Goal: Navigation & Orientation: Find specific page/section

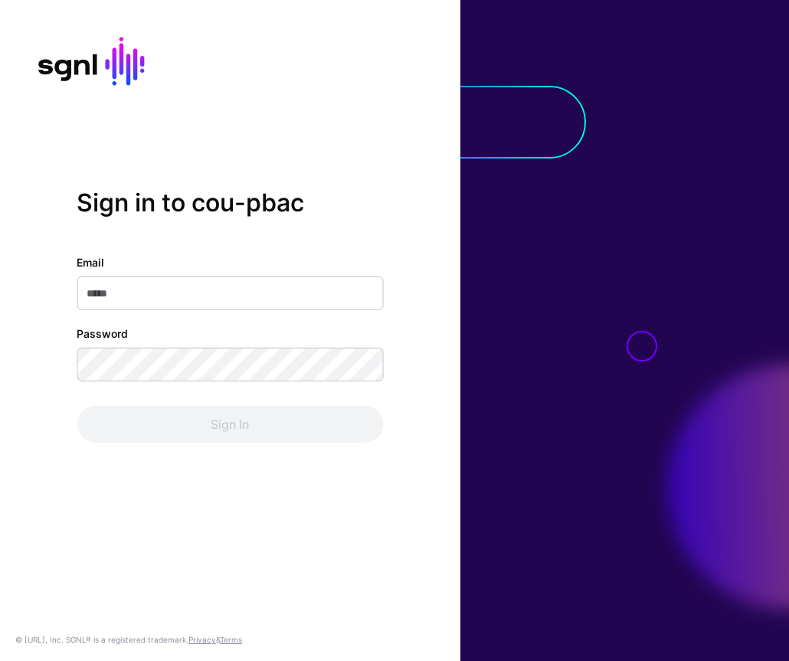
type input "**********"
click at [273, 422] on div "Sign In" at bounding box center [230, 424] width 306 height 37
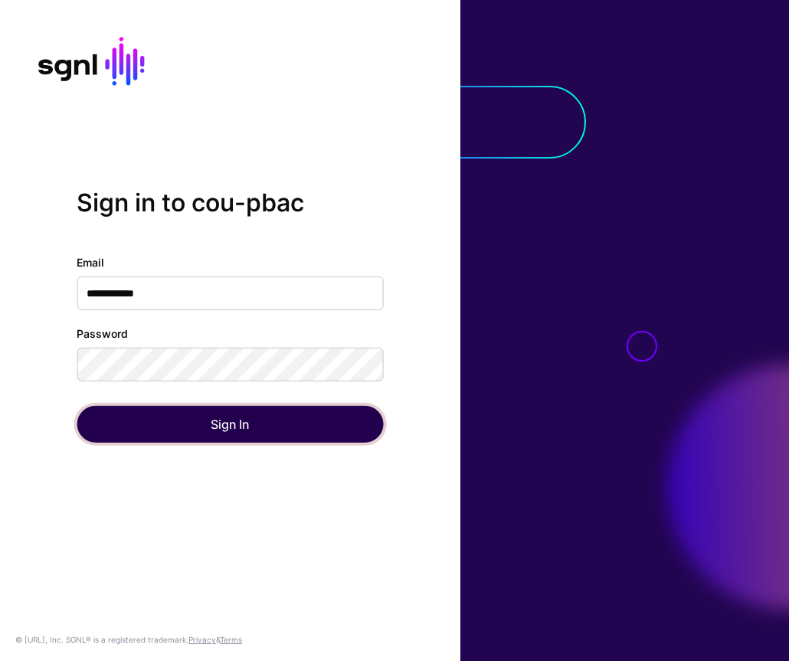
click at [277, 412] on button "Sign In" at bounding box center [230, 424] width 306 height 37
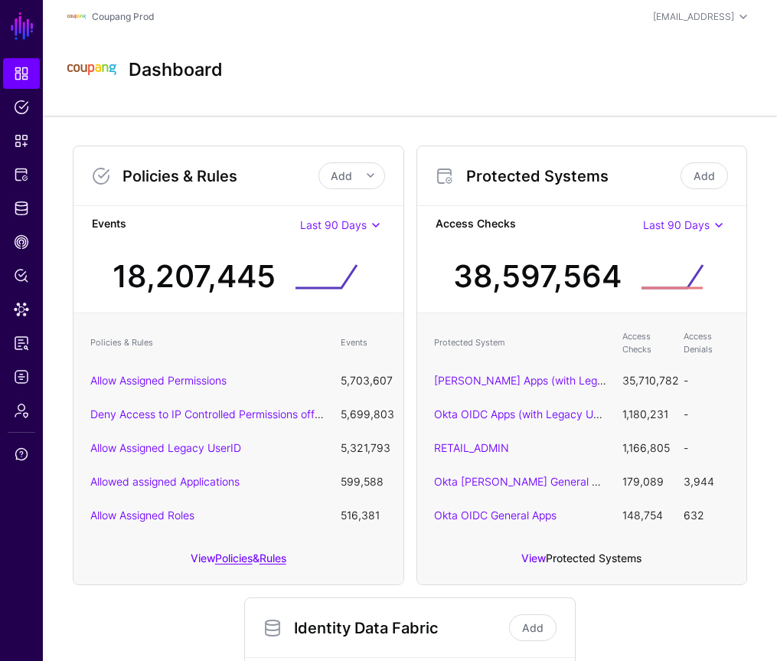
click at [563, 564] on link "Protected Systems" at bounding box center [594, 557] width 96 height 13
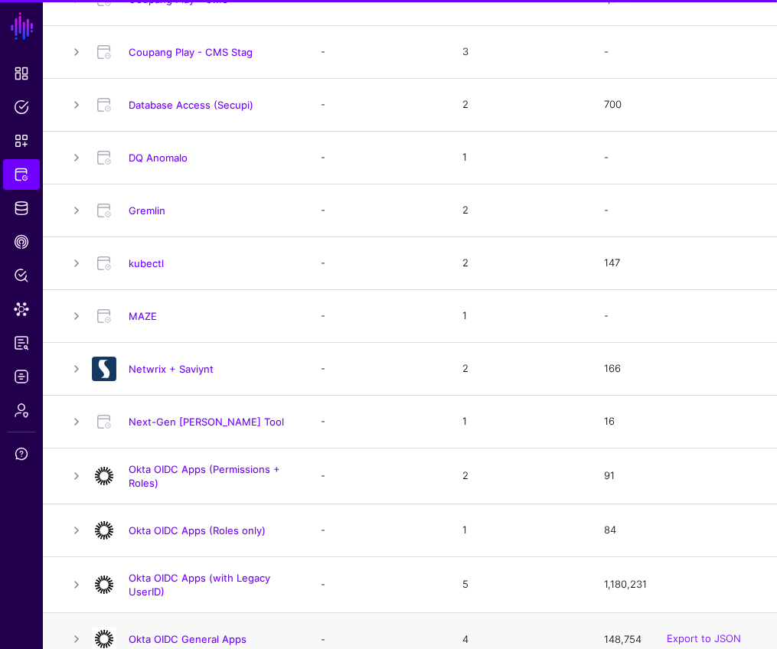
scroll to position [1419, 0]
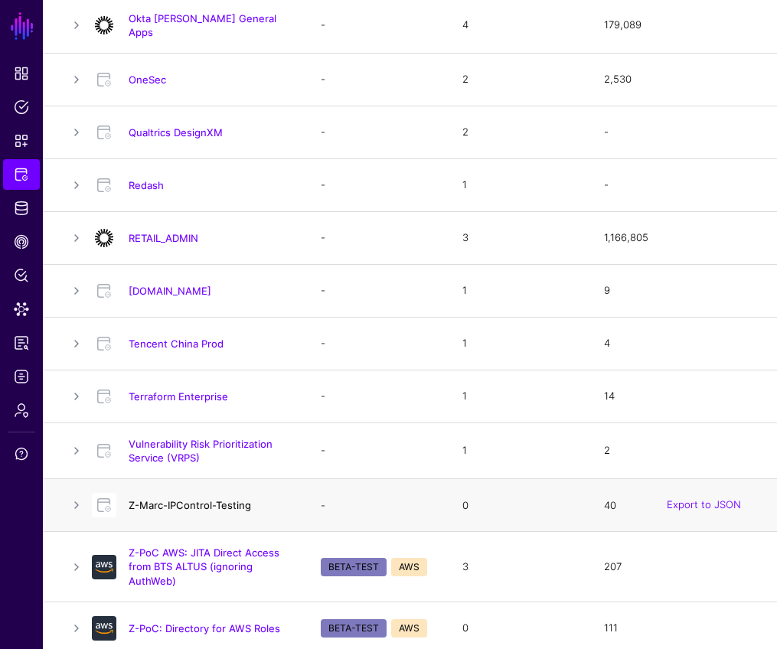
click at [188, 499] on link "Z-Marc-IPControl-Testing" at bounding box center [190, 505] width 123 height 12
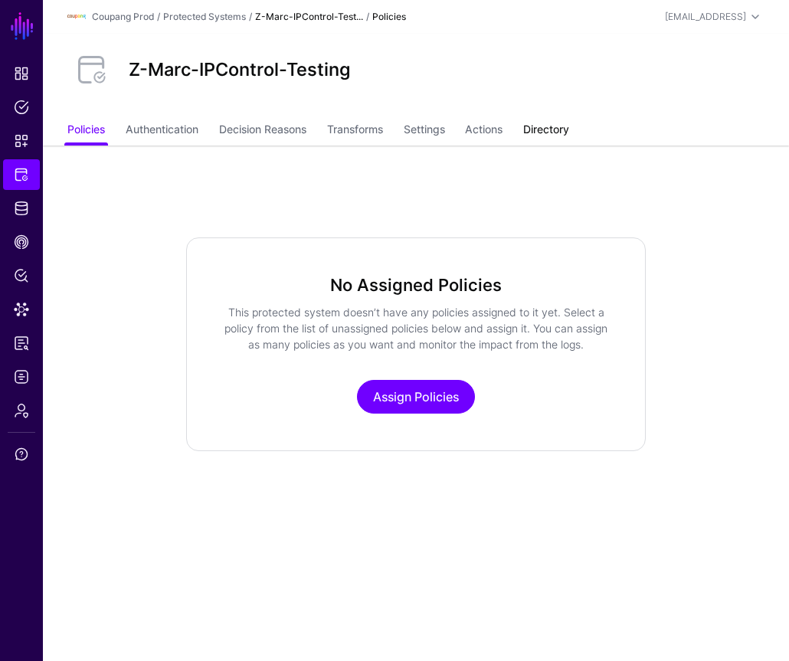
click at [547, 127] on link "Directory" at bounding box center [546, 130] width 46 height 29
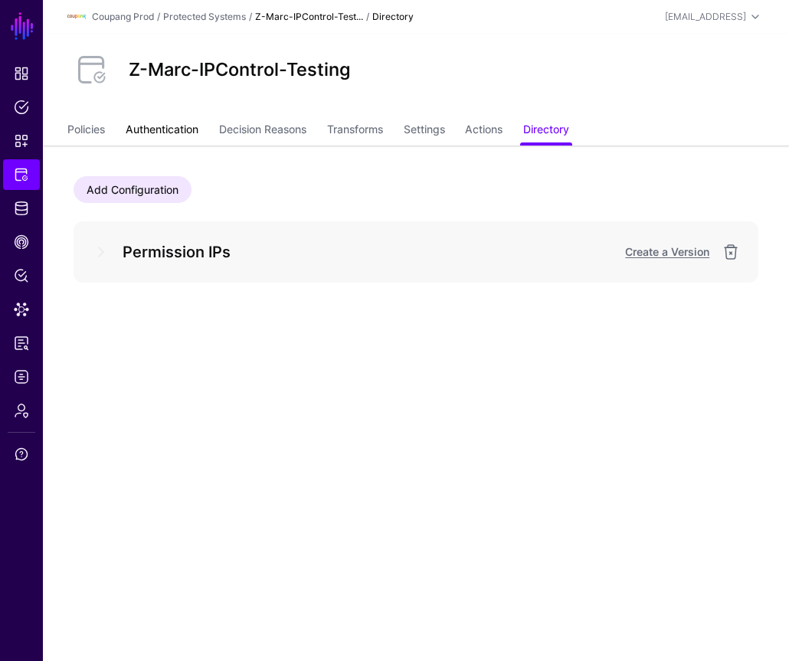
click at [168, 122] on link "Authentication" at bounding box center [162, 130] width 73 height 29
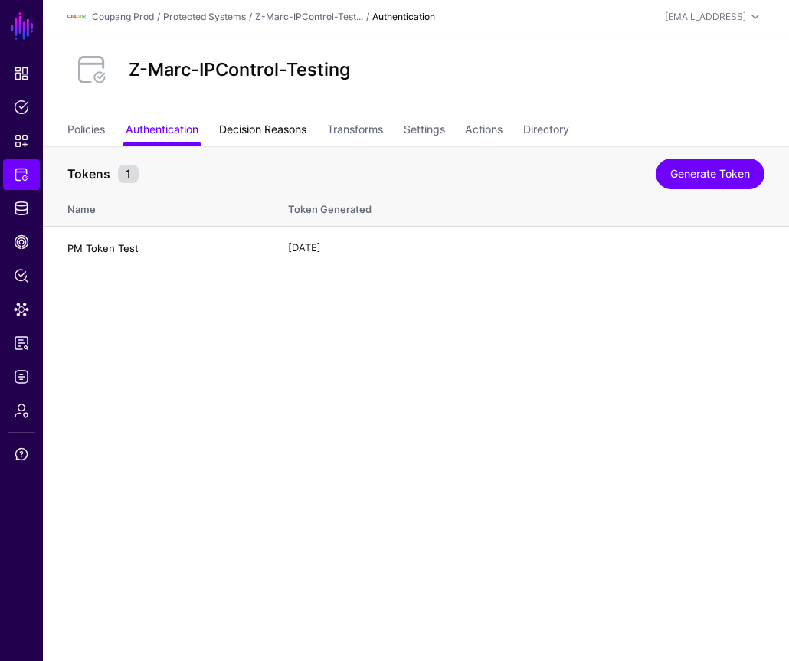
click at [268, 129] on link "Decision Reasons" at bounding box center [262, 130] width 87 height 29
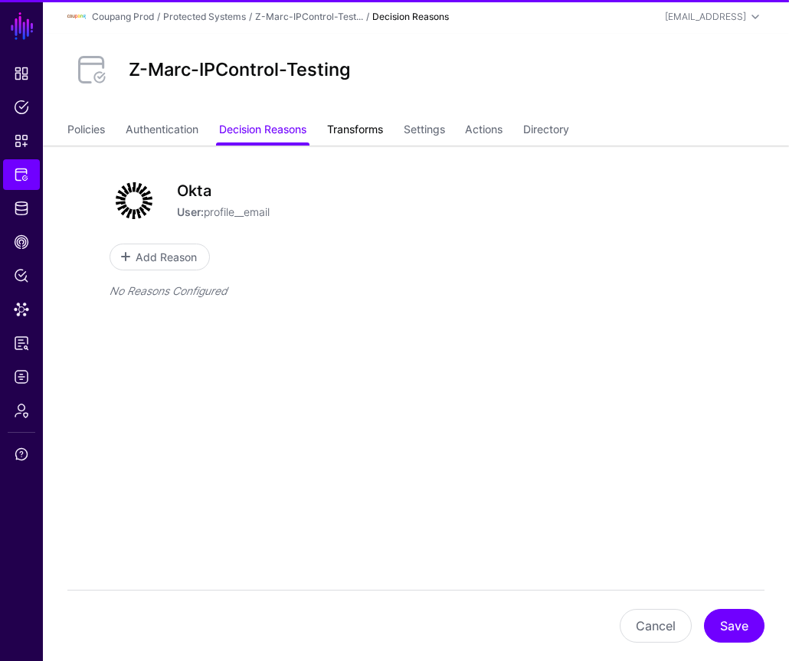
click at [354, 131] on link "Transforms" at bounding box center [355, 130] width 56 height 29
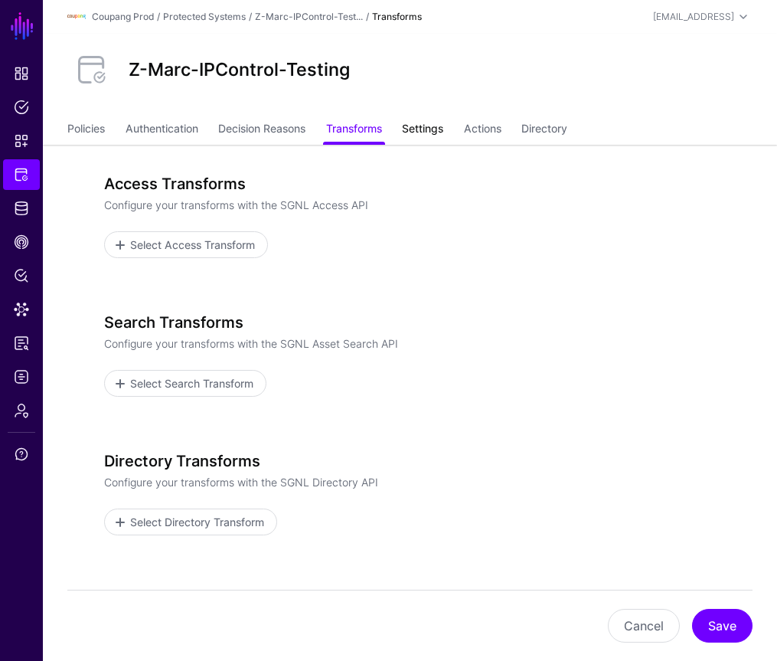
click at [440, 136] on link "Settings" at bounding box center [422, 130] width 41 height 29
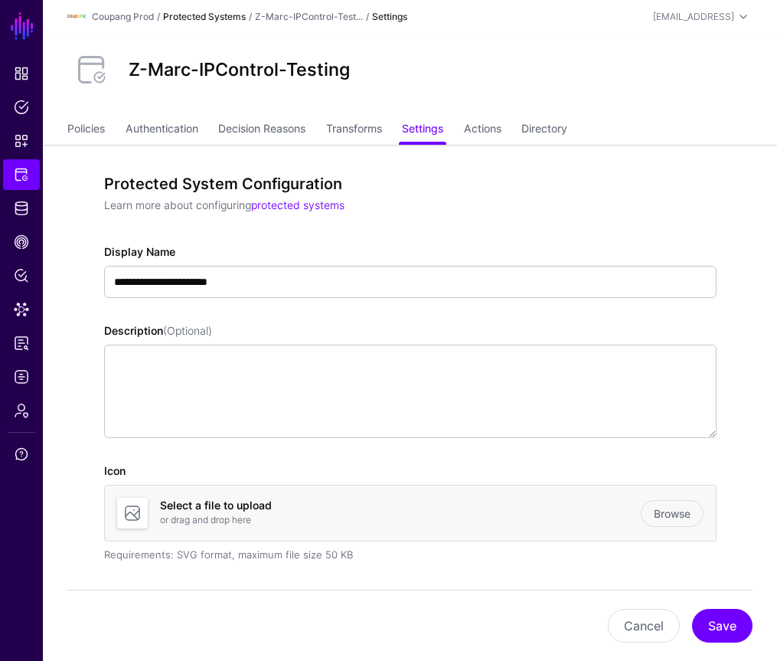
click at [220, 19] on link "Protected Systems" at bounding box center [204, 16] width 83 height 11
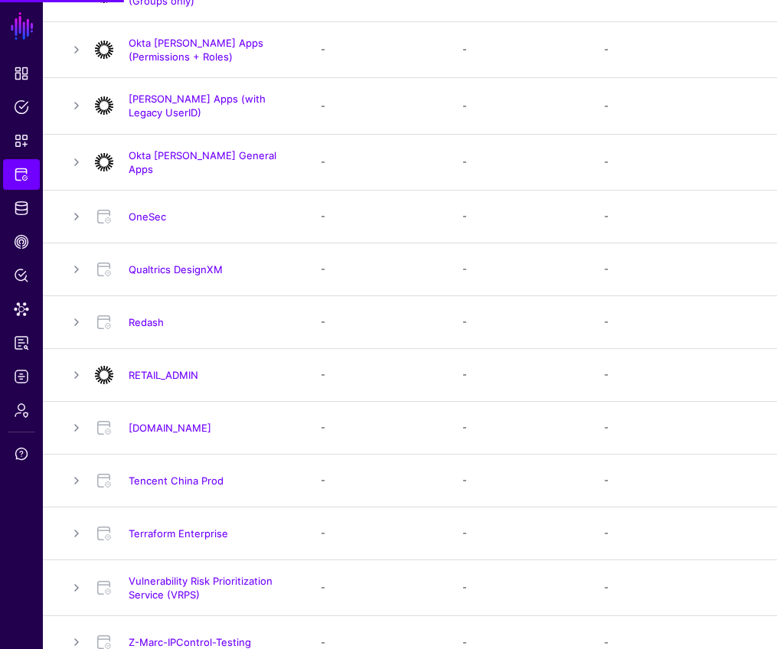
scroll to position [1419, 0]
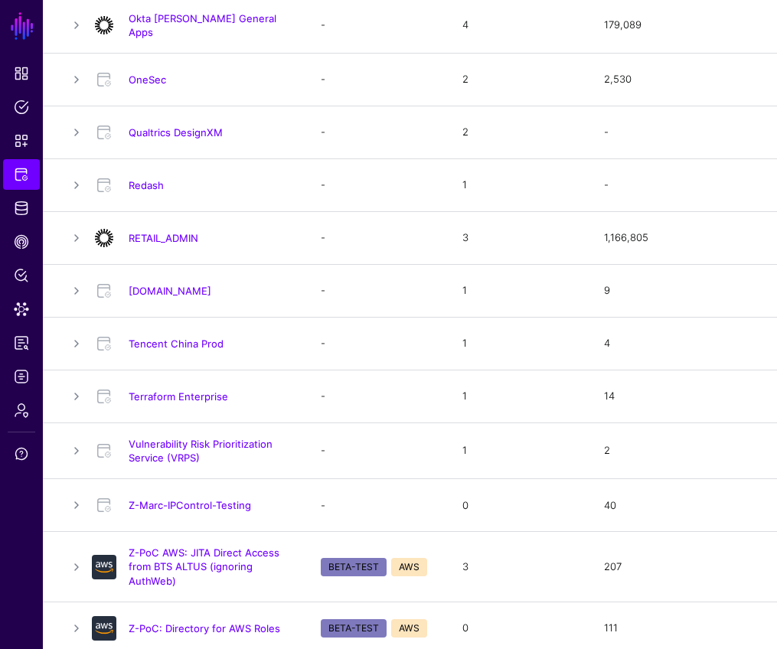
click at [218, 500] on link "Z-Marc-IPControl-Testing" at bounding box center [190, 505] width 123 height 12
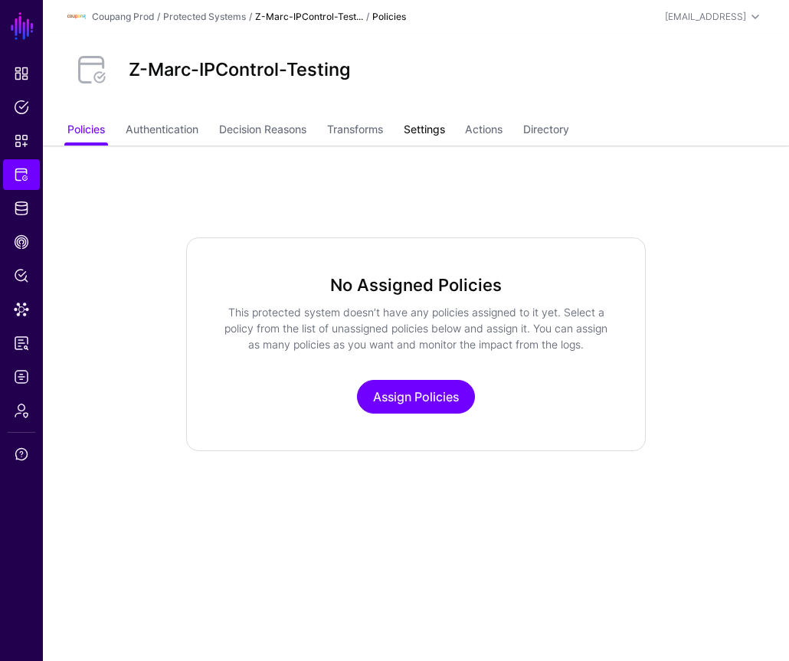
click at [430, 129] on link "Settings" at bounding box center [423, 130] width 41 height 29
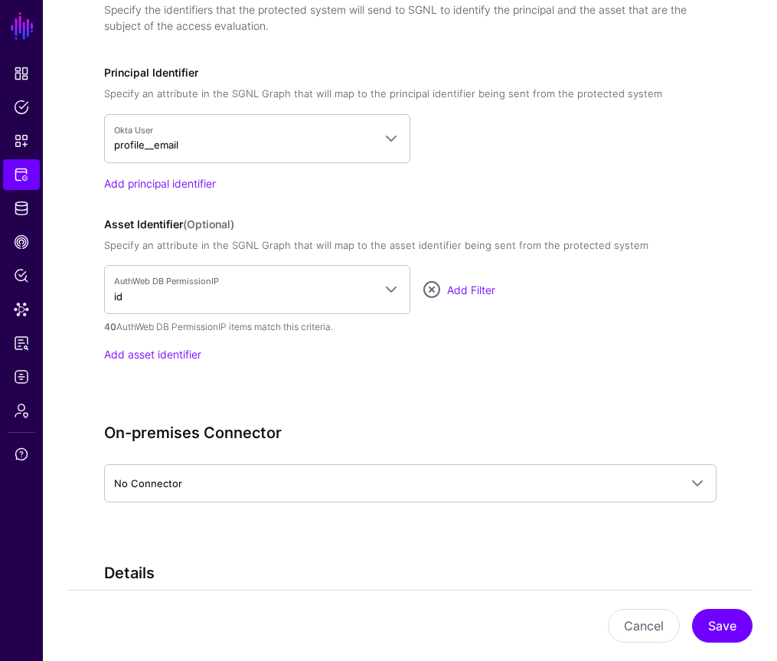
scroll to position [1468, 0]
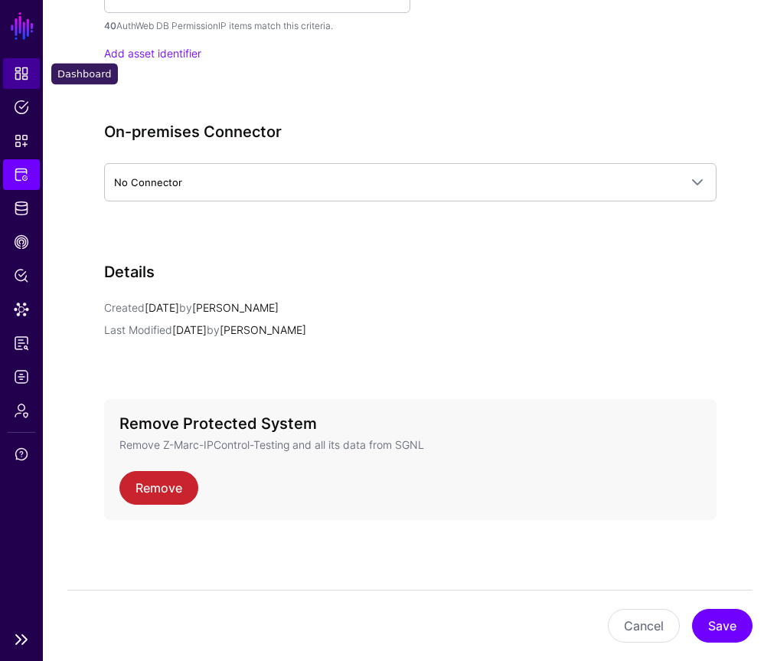
click at [17, 79] on span "Dashboard" at bounding box center [21, 73] width 15 height 15
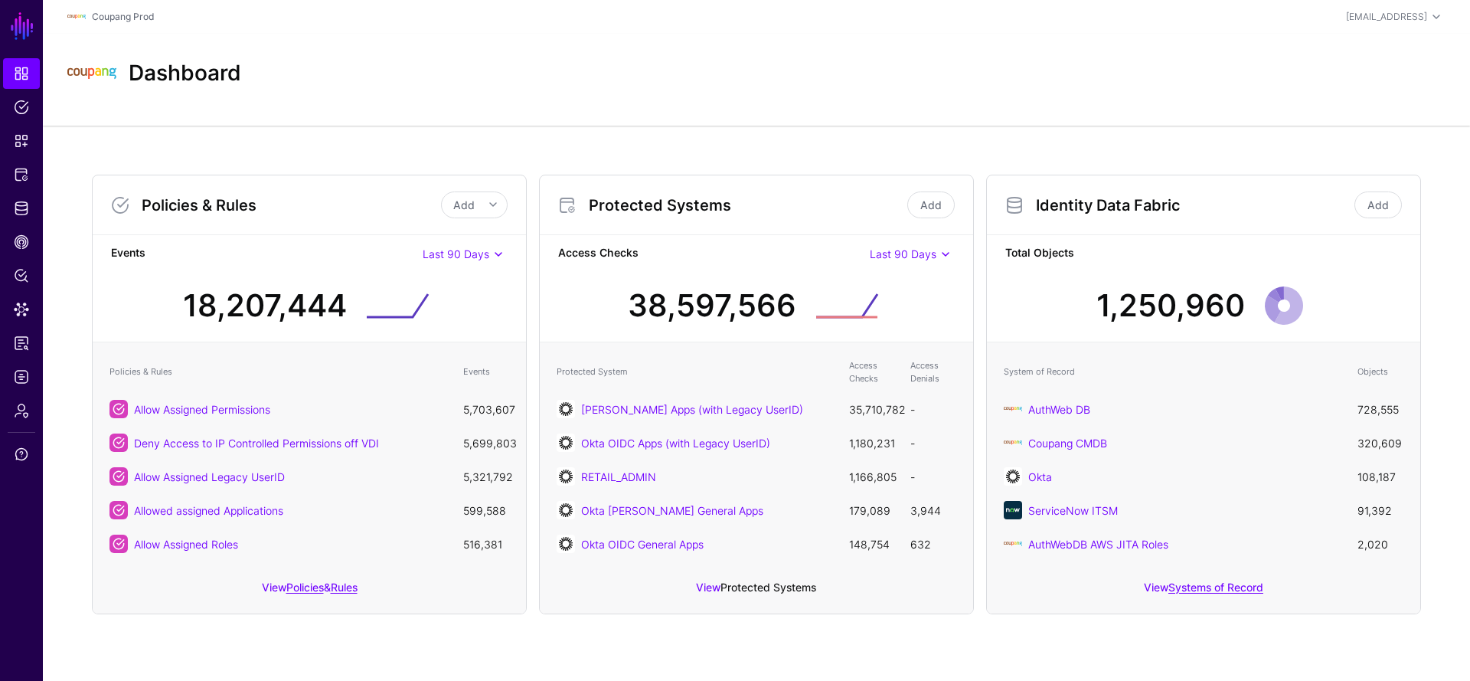
click at [769, 591] on link "Protected Systems" at bounding box center [768, 586] width 96 height 13
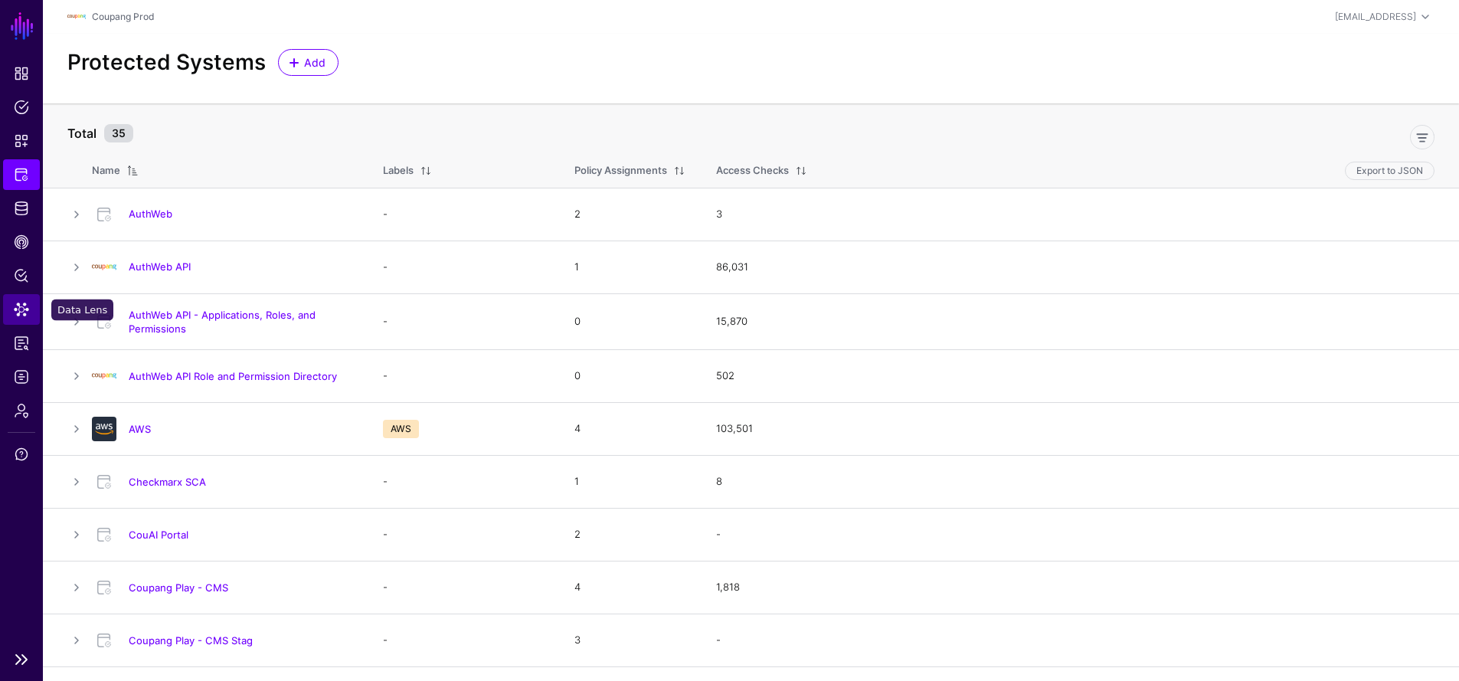
click at [21, 309] on span "Data Lens" at bounding box center [21, 309] width 15 height 15
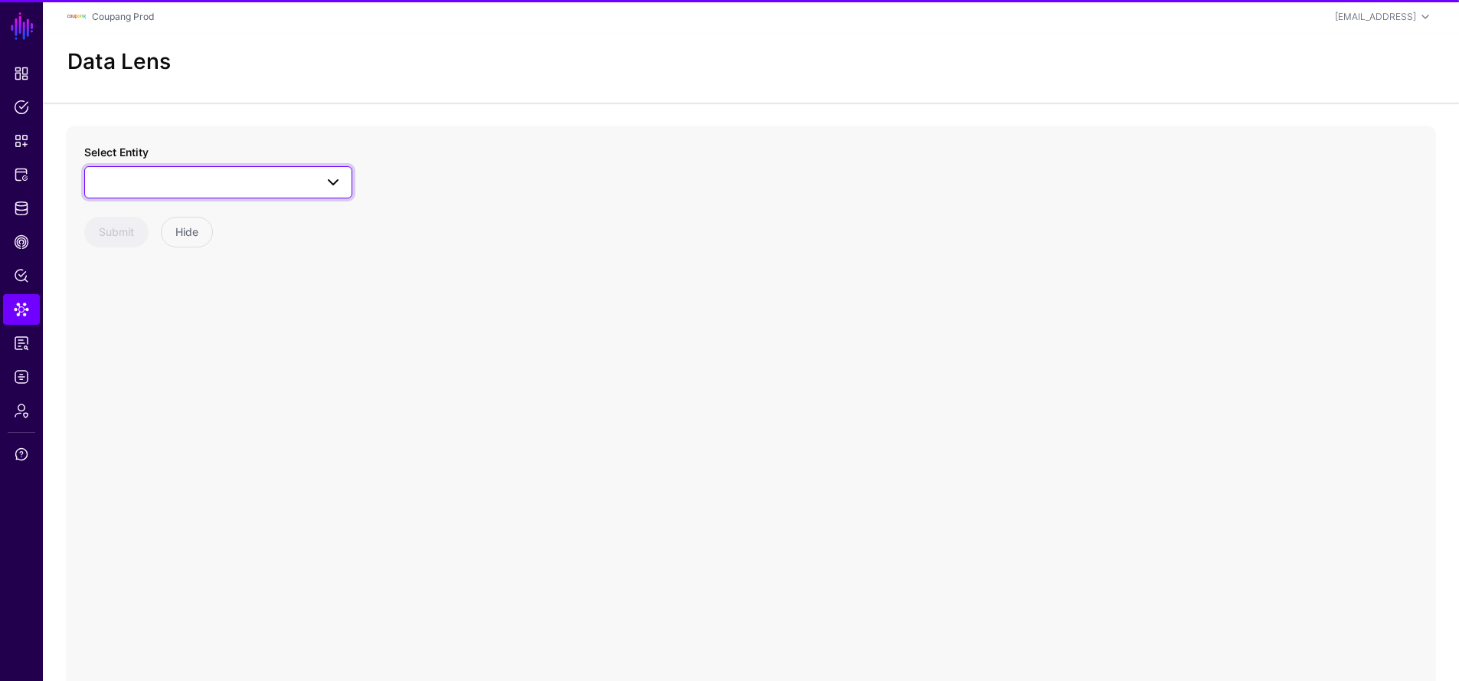
click at [164, 173] on span at bounding box center [218, 182] width 248 height 18
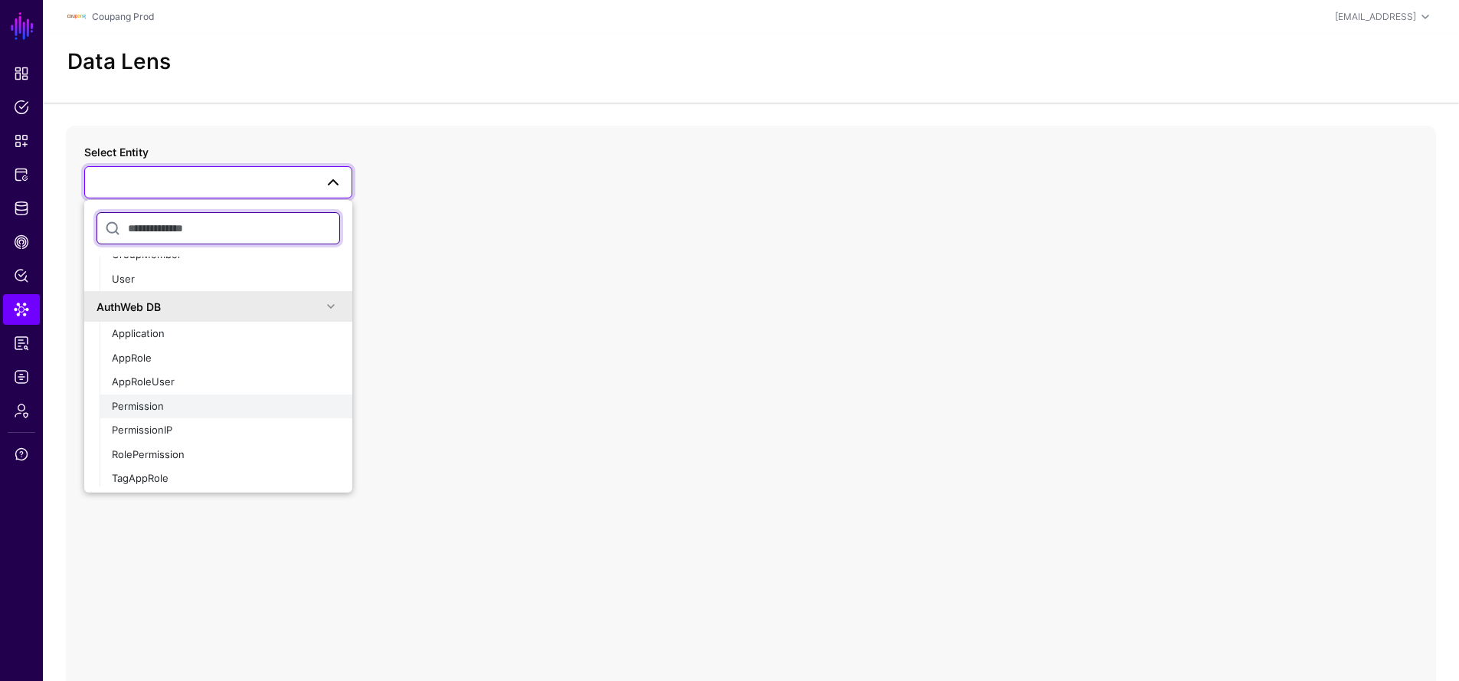
scroll to position [841, 0]
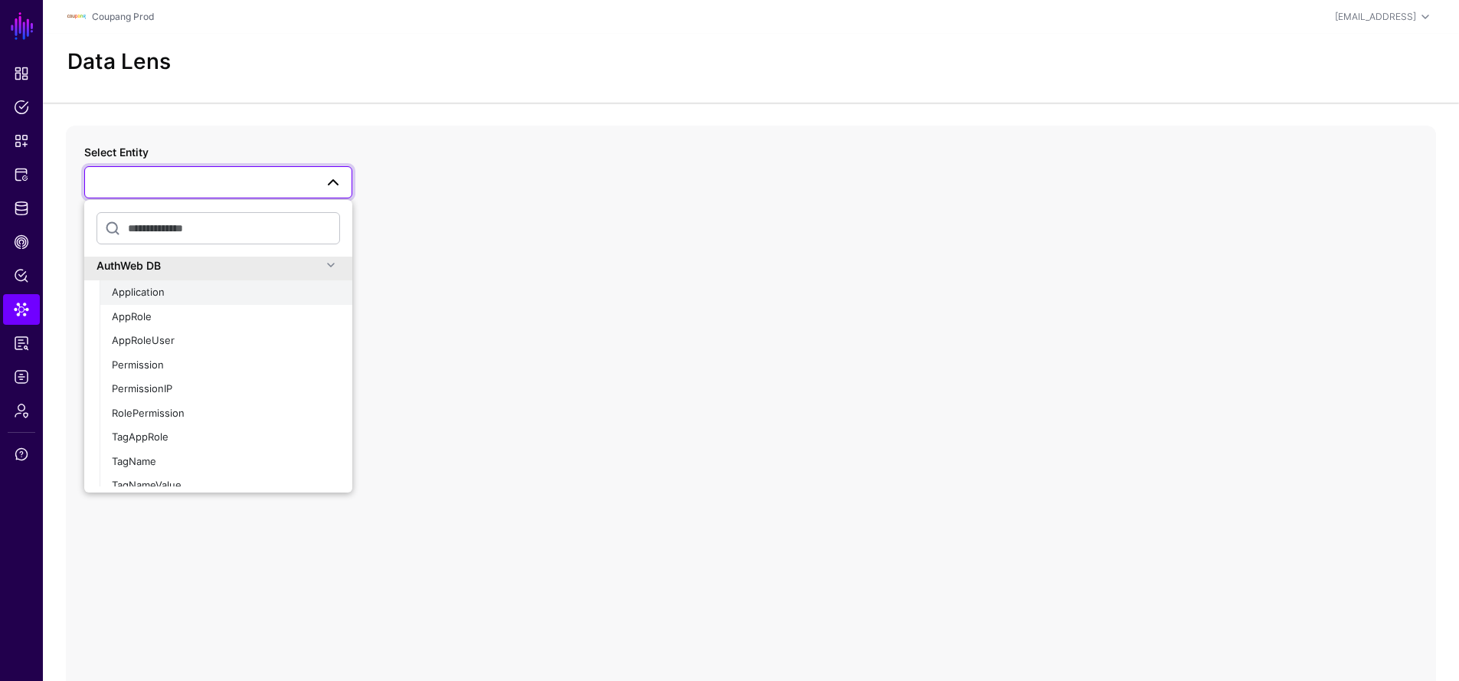
click at [221, 289] on div "Application" at bounding box center [226, 292] width 228 height 15
